Goal: Task Accomplishment & Management: Use online tool/utility

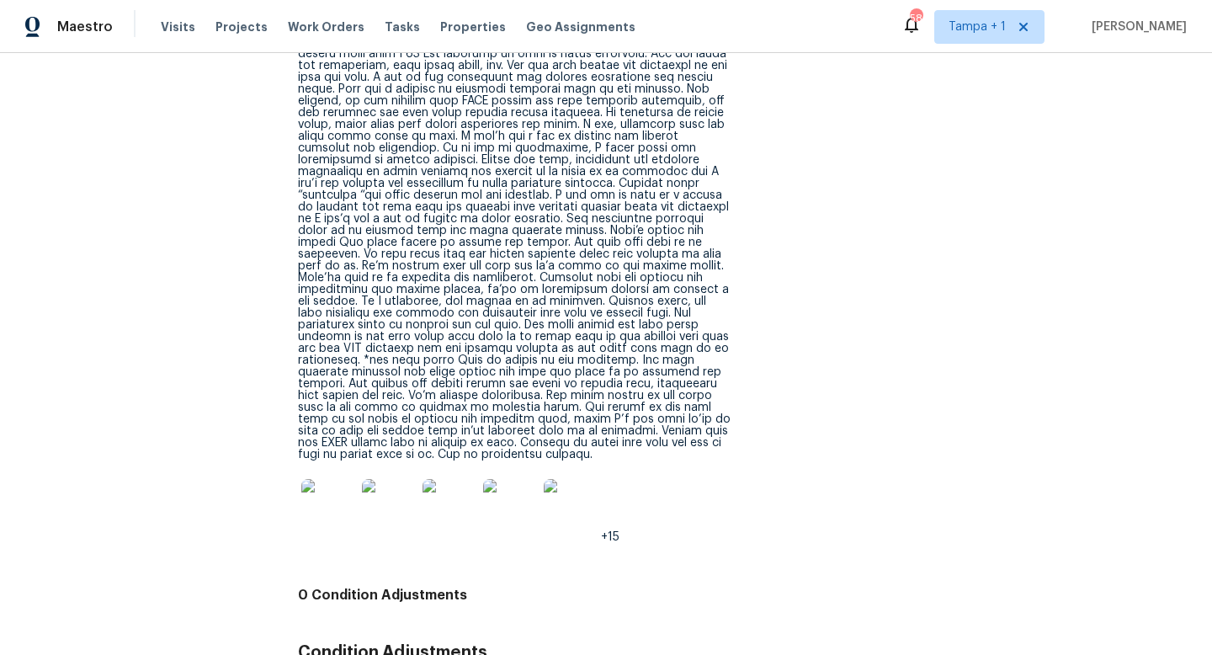
scroll to position [2919, 0]
